Goal: Transaction & Acquisition: Purchase product/service

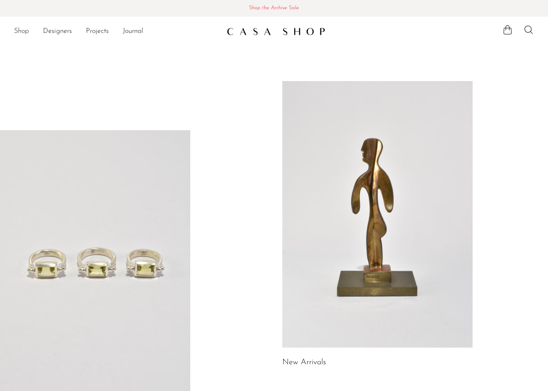
click at [25, 32] on link "Shop" at bounding box center [21, 31] width 15 height 11
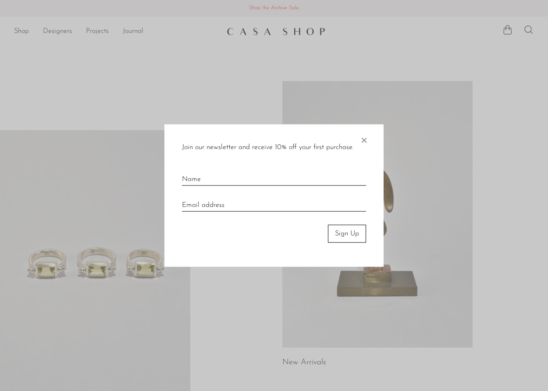
click at [368, 142] on span "×" at bounding box center [364, 139] width 9 height 28
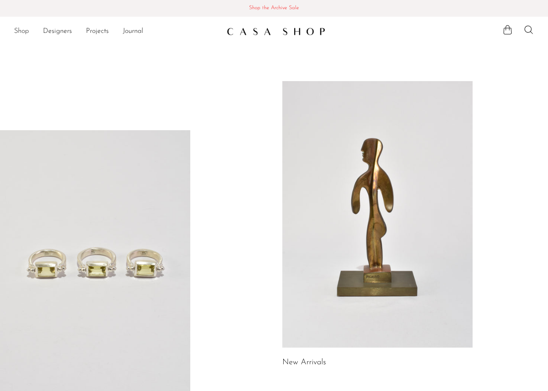
click at [29, 31] on link "Shop" at bounding box center [21, 31] width 15 height 11
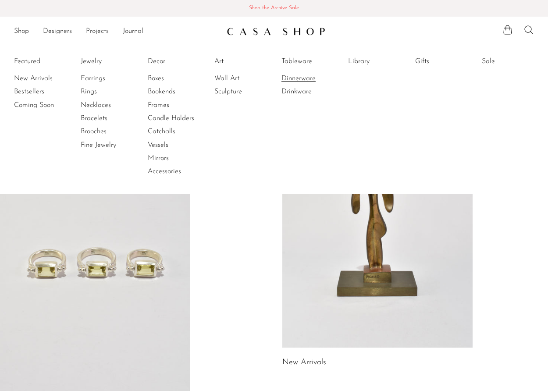
click at [297, 78] on link "Dinnerware" at bounding box center [315, 79] width 66 height 10
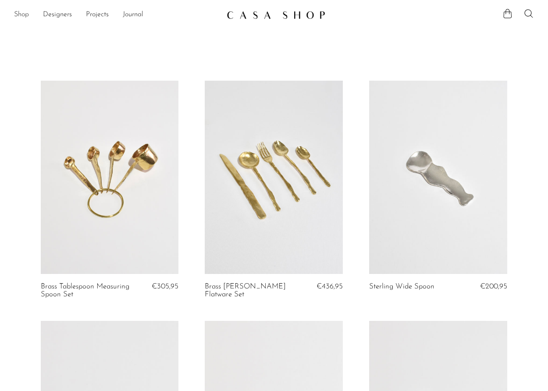
click at [14, 14] on link "Shop" at bounding box center [21, 14] width 15 height 11
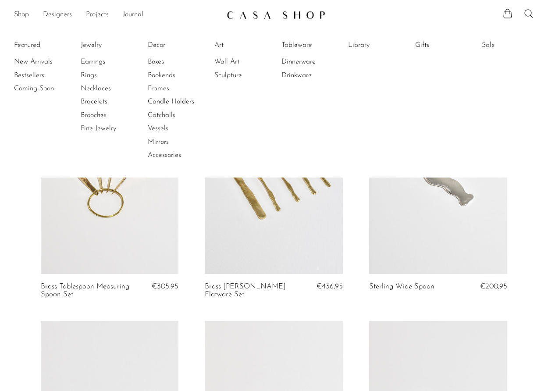
click at [528, 12] on icon at bounding box center [529, 13] width 11 height 11
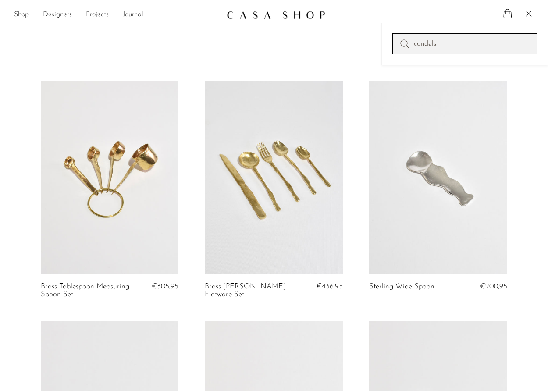
type input "candels"
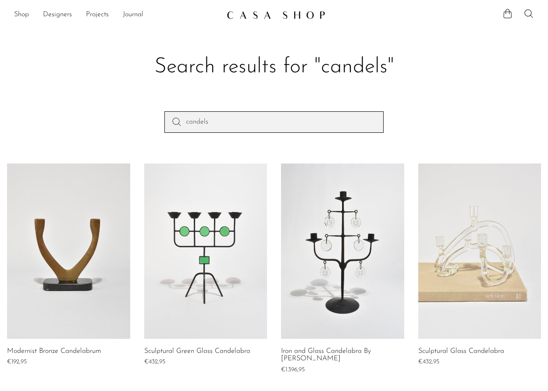
click at [215, 122] on input "candels" at bounding box center [274, 121] width 219 height 21
type input "c"
type input "kerzen"
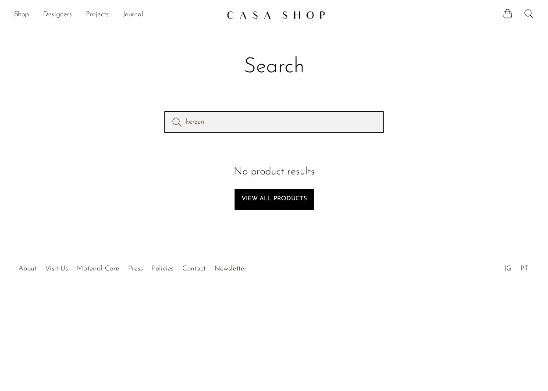
drag, startPoint x: 211, startPoint y: 124, endPoint x: 165, endPoint y: 121, distance: 46.2
click at [165, 121] on input "kerzen" at bounding box center [274, 121] width 219 height 21
type input "candles"
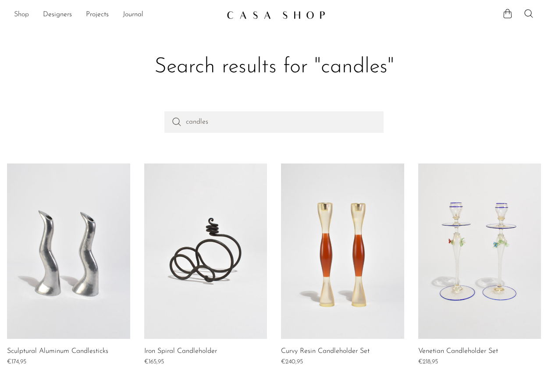
click at [21, 14] on link "Shop" at bounding box center [21, 14] width 15 height 11
